Goal: Complete application form

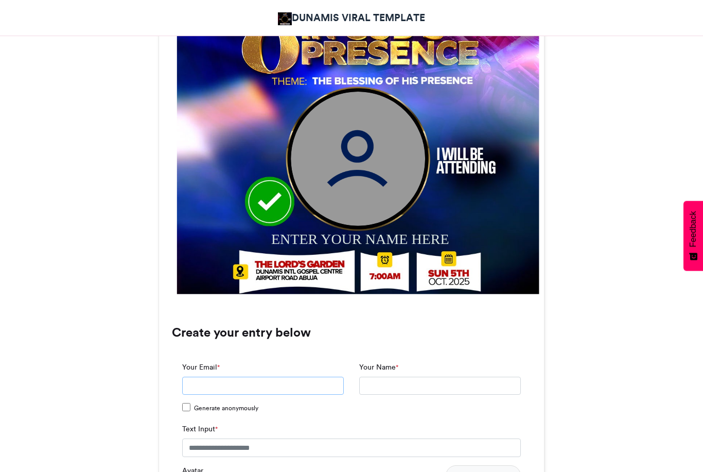
click at [218, 383] on input "Your Email *" at bounding box center [263, 386] width 162 height 19
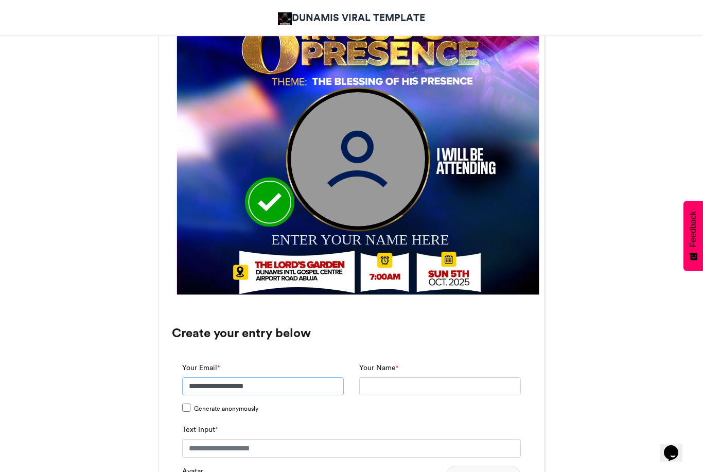
type input "**********"
click at [384, 384] on input "Your Name *" at bounding box center [440, 386] width 162 height 19
type input "**********"
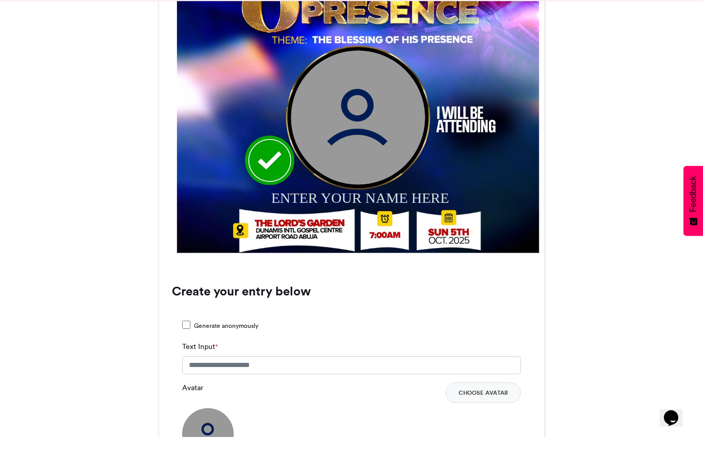
scroll to position [470, 0]
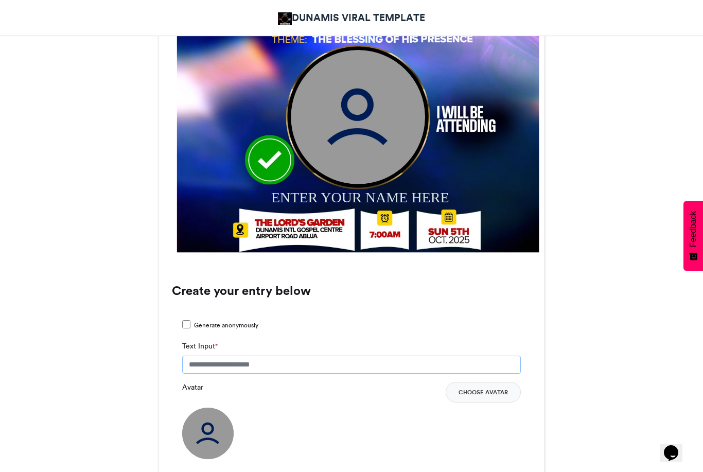
click at [304, 366] on input "Text Input *" at bounding box center [351, 365] width 339 height 19
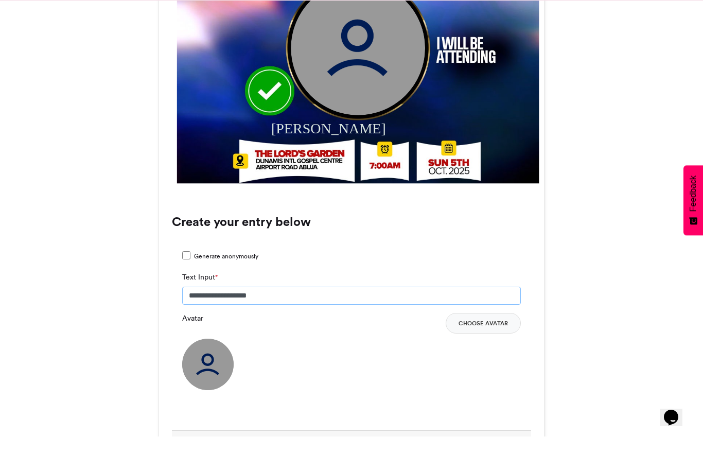
scroll to position [505, 0]
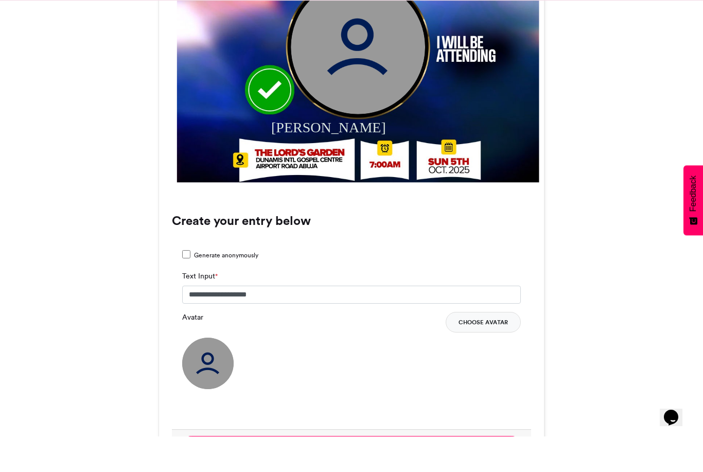
click at [486, 347] on button "Choose Avatar" at bounding box center [483, 357] width 75 height 21
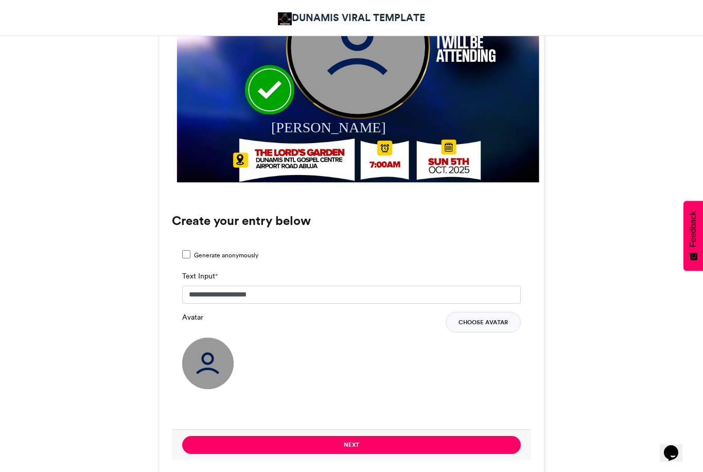
click at [480, 320] on button "Choose Avatar" at bounding box center [483, 322] width 75 height 21
click at [484, 325] on button "Choose Avatar" at bounding box center [483, 322] width 75 height 21
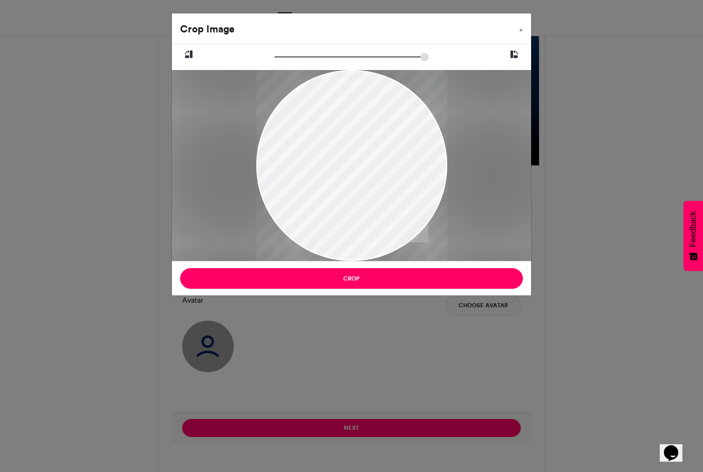
scroll to position [557, 0]
click at [353, 432] on div "Crop Image × Crop" at bounding box center [351, 236] width 703 height 472
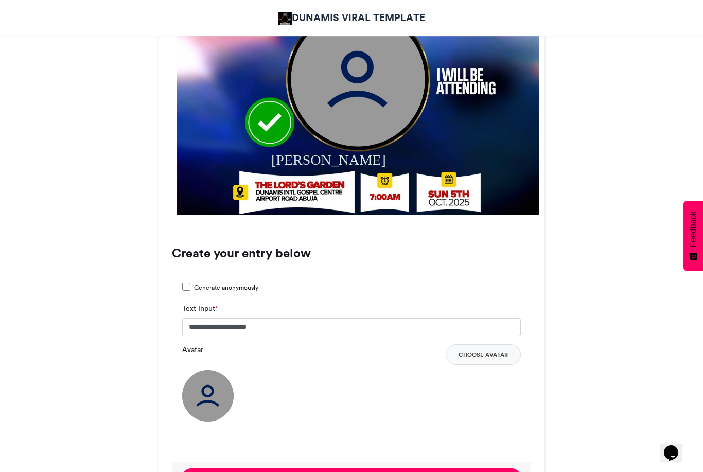
scroll to position [507, 0]
click at [484, 352] on button "Choose Avatar" at bounding box center [483, 355] width 75 height 21
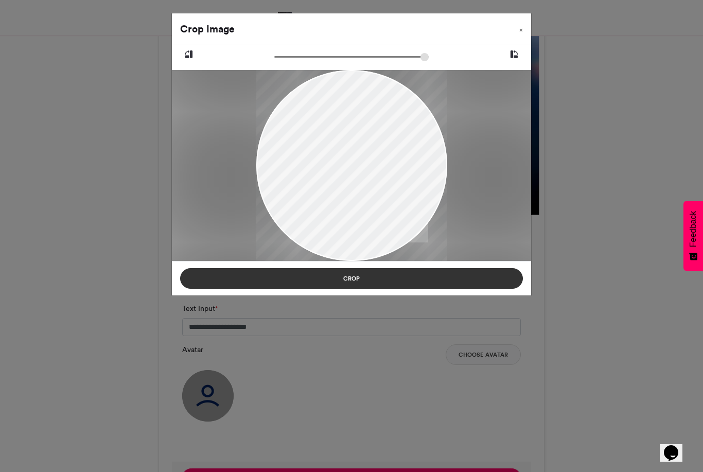
click at [357, 274] on button "Crop" at bounding box center [351, 278] width 343 height 21
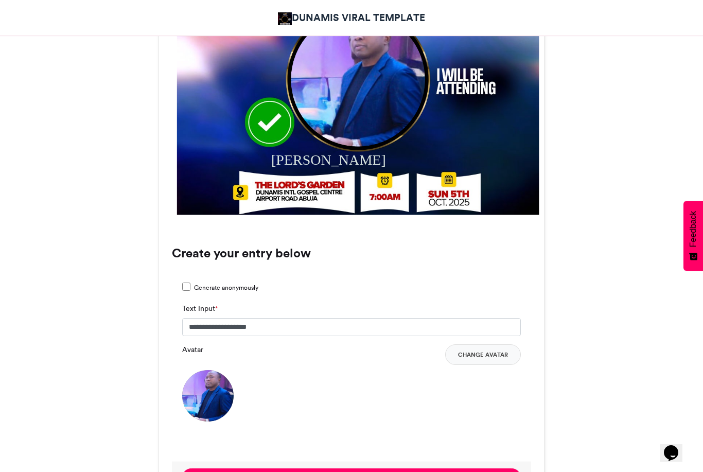
click at [332, 167] on div "[PERSON_NAME]" at bounding box center [367, 160] width 192 height 20
click at [320, 156] on div "[PERSON_NAME]" at bounding box center [367, 160] width 192 height 20
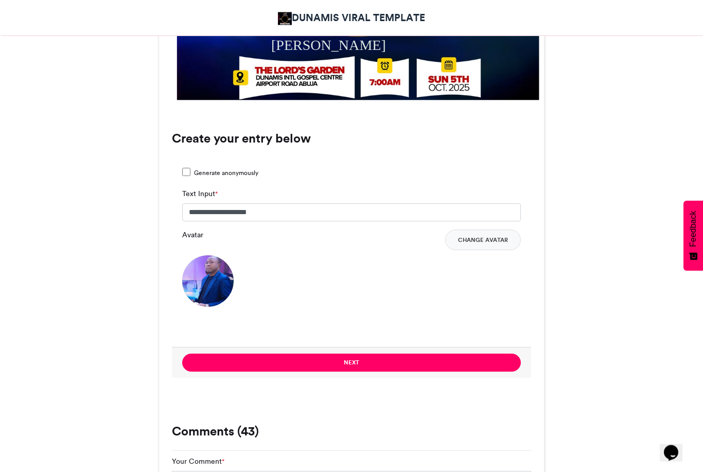
scroll to position [622, 0]
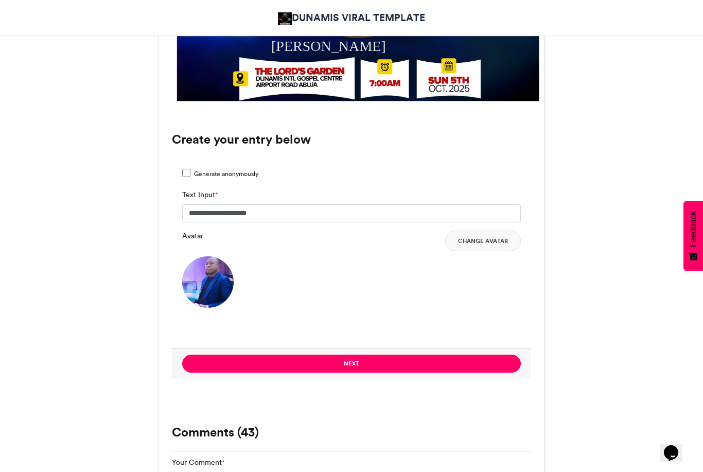
click at [207, 277] on img at bounding box center [207, 281] width 51 height 51
click at [289, 210] on input "**********" at bounding box center [351, 213] width 339 height 19
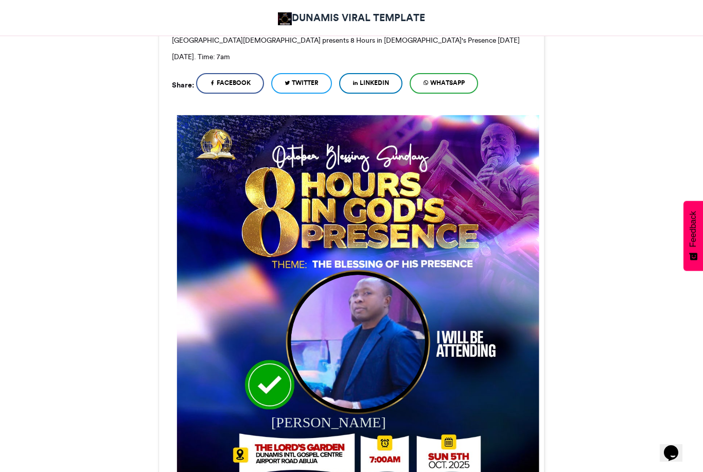
scroll to position [242, 0]
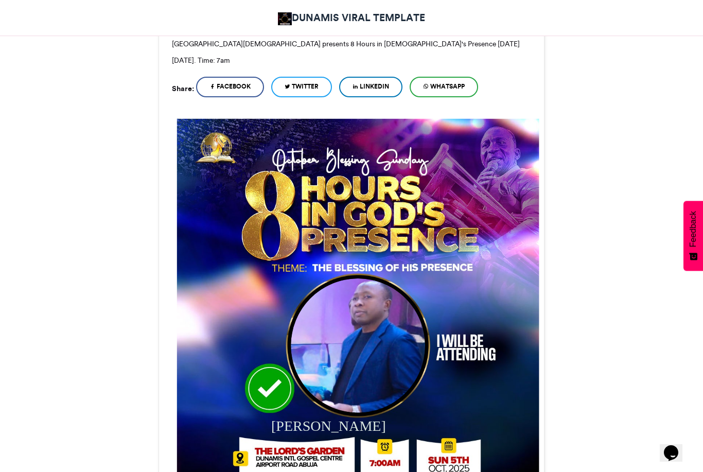
type input "**********"
click at [447, 86] on span "WhatsApp" at bounding box center [447, 86] width 34 height 9
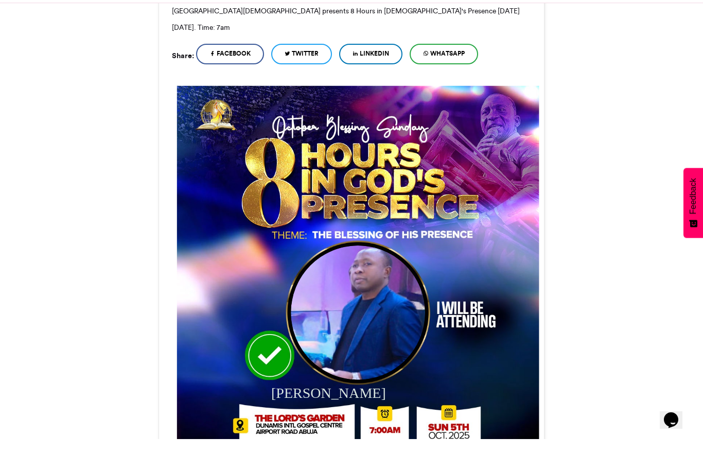
scroll to position [275, 0]
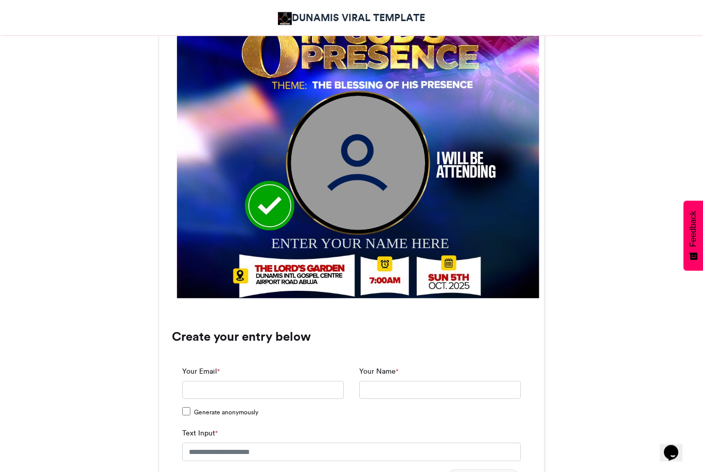
scroll to position [425, 0]
